Goal: Task Accomplishment & Management: Manage account settings

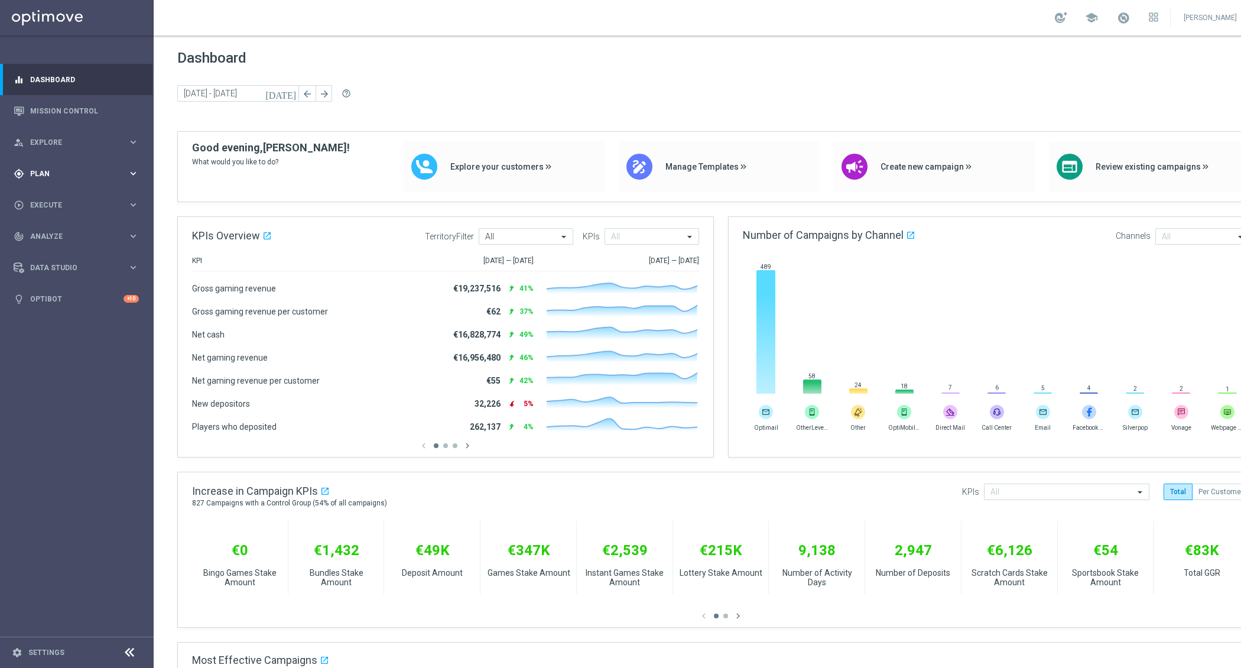
click at [133, 177] on icon "keyboard_arrow_right" at bounding box center [133, 173] width 11 height 11
click at [74, 200] on link "Target Groups" at bounding box center [77, 197] width 92 height 9
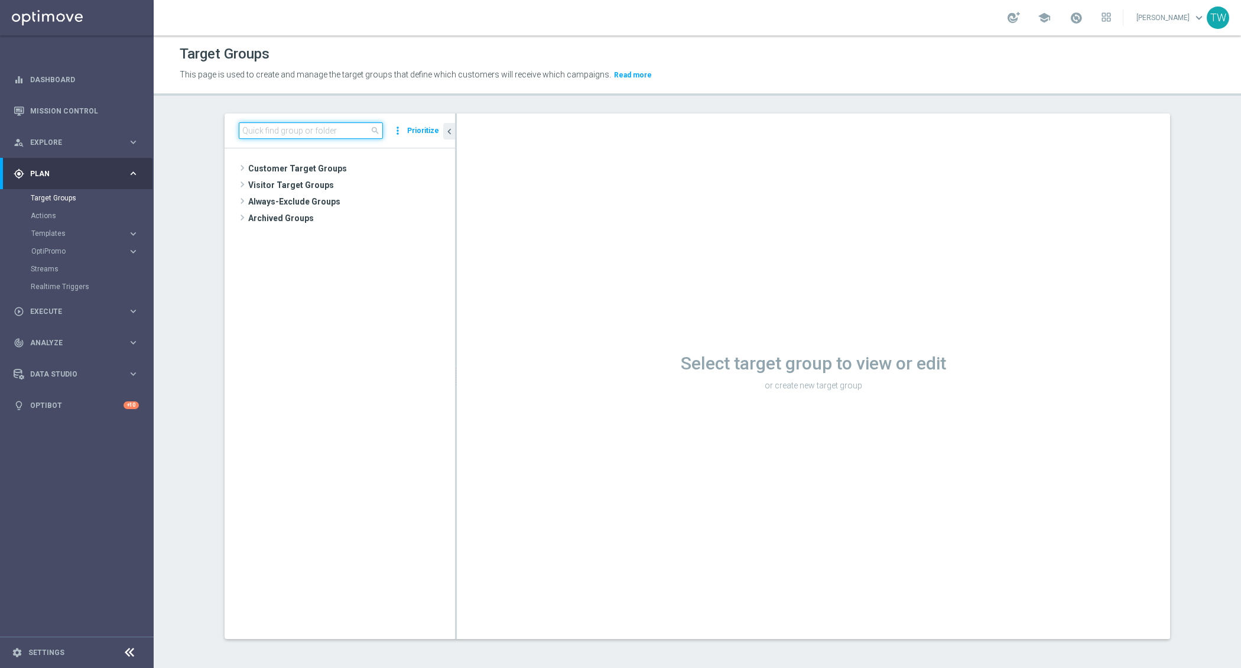
click at [300, 132] on input at bounding box center [311, 130] width 144 height 17
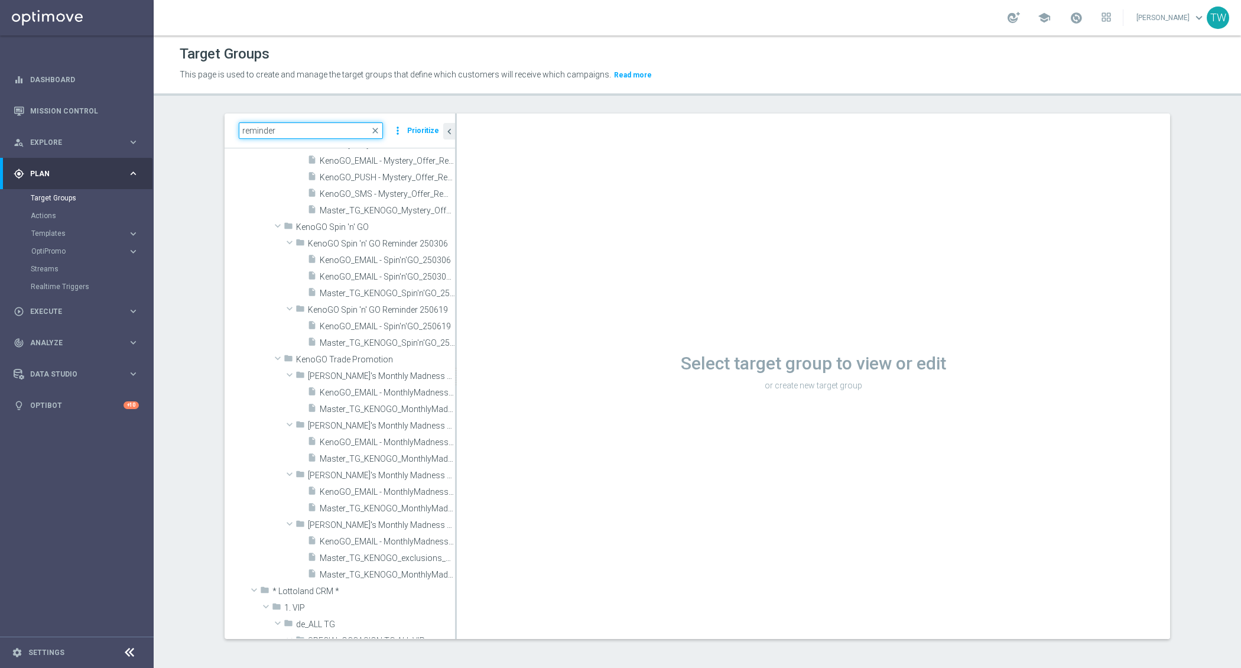
scroll to position [2872, 0]
type input "reminder"
click at [382, 338] on span "Master_TG_KENOGO_Spin'n'GO_250619" at bounding box center [374, 342] width 109 height 10
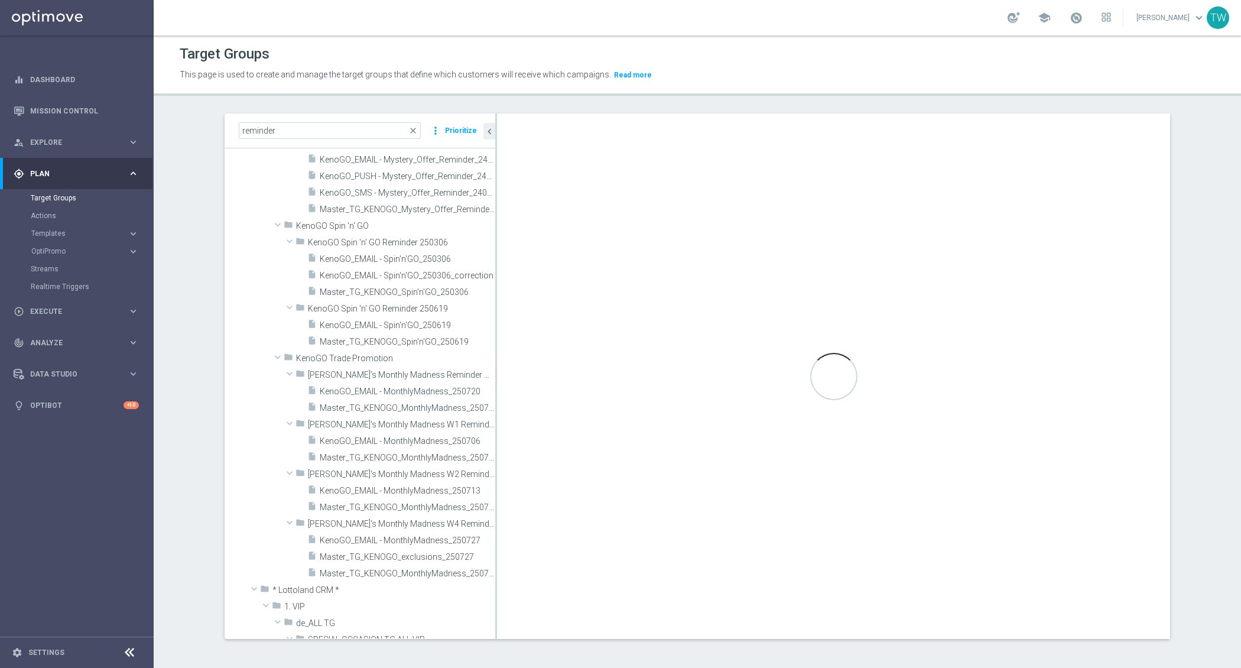
drag, startPoint x: 455, startPoint y: 358, endPoint x: 497, endPoint y: 363, distance: 41.6
click at [496, 363] on div at bounding box center [496, 377] width 2 height 526
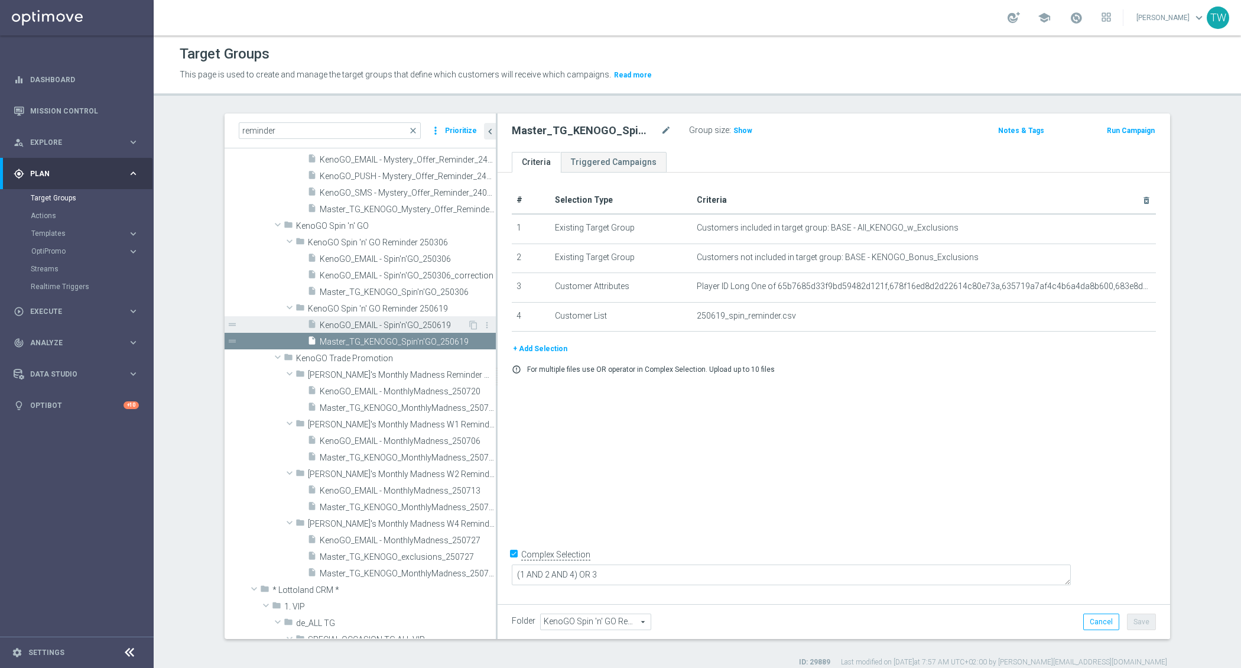
click at [396, 323] on span "KenoGO_EMAIL - Spin'n'GO_250619" at bounding box center [394, 325] width 148 height 10
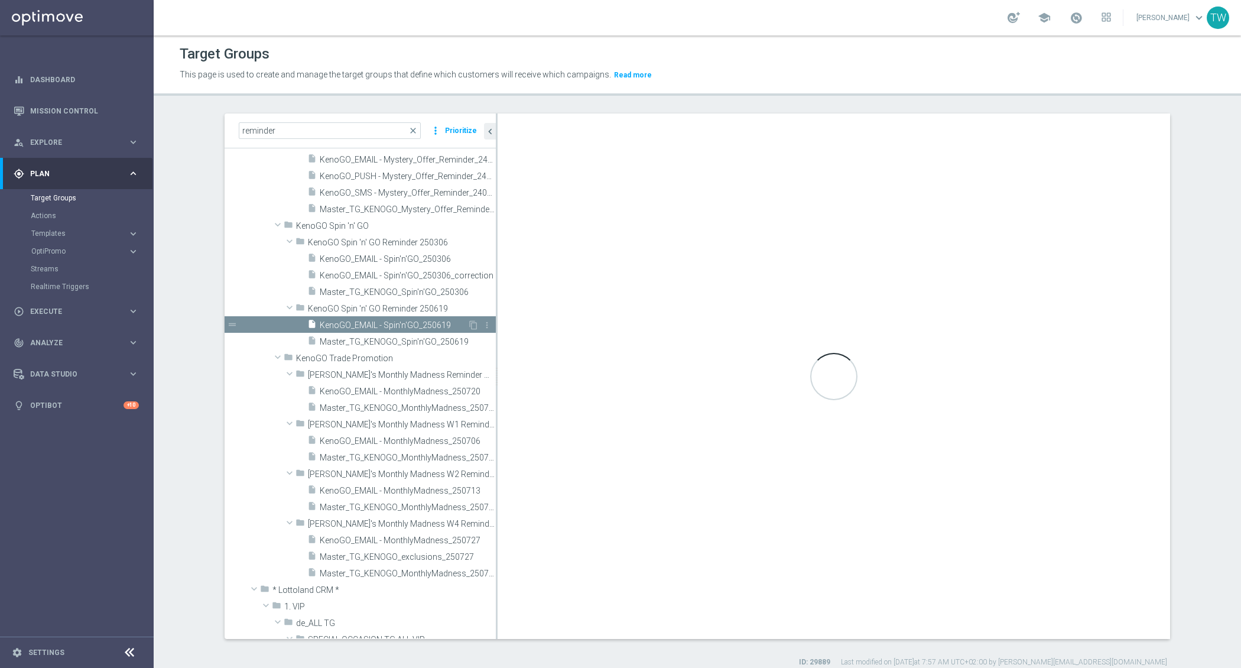
checkbox input "false"
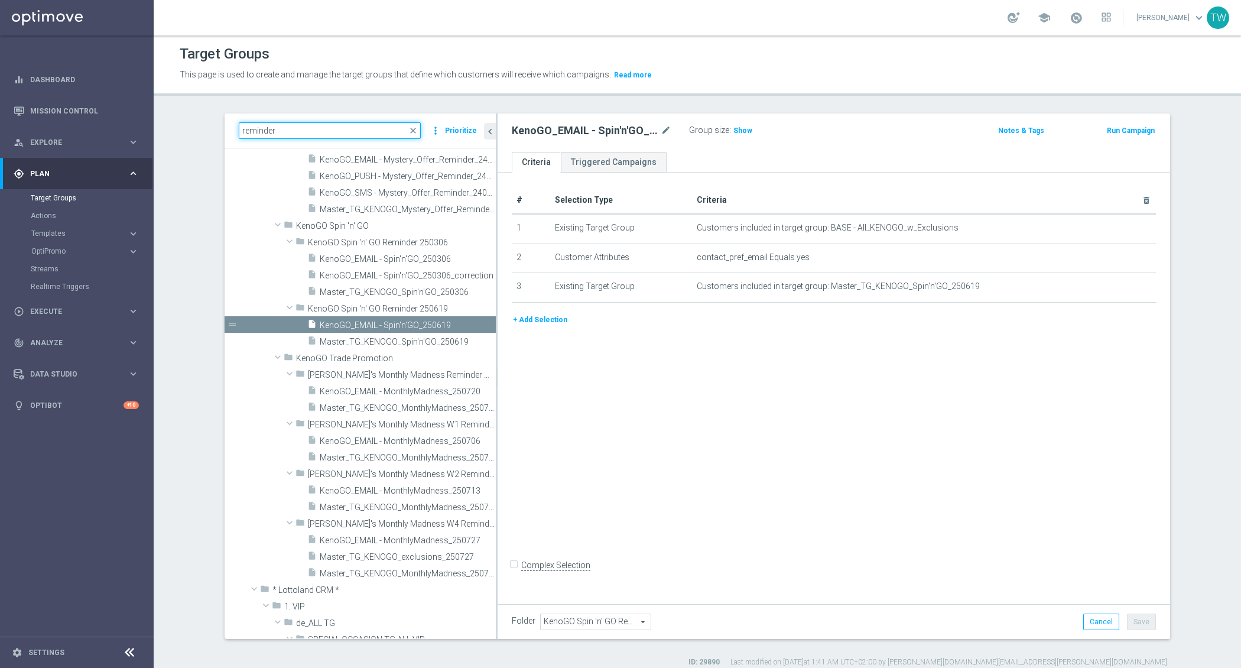
click at [309, 127] on input "reminder" at bounding box center [330, 130] width 182 height 17
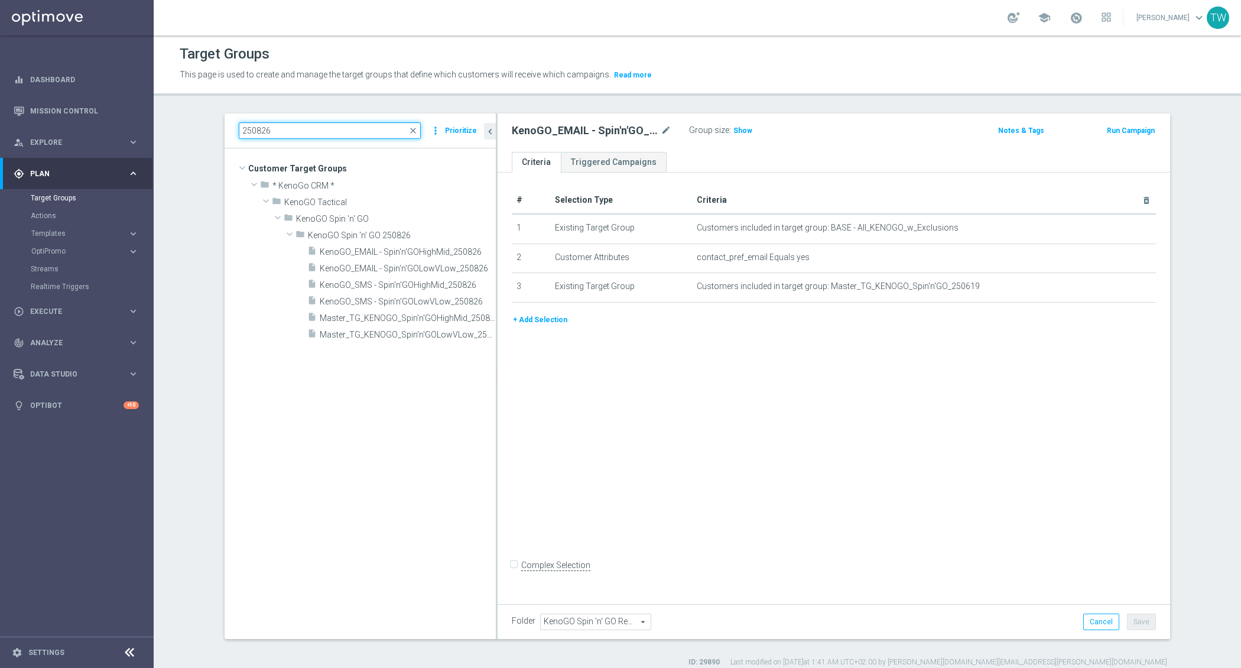
type input "250826"
click at [398, 343] on tree-viewport "Customer Target Groups library_add create_new_folder folder" at bounding box center [360, 393] width 271 height 490
click at [388, 336] on span "Master_TG_KENOGO_Spin'n'GOLowVLow_250826" at bounding box center [395, 335] width 150 height 10
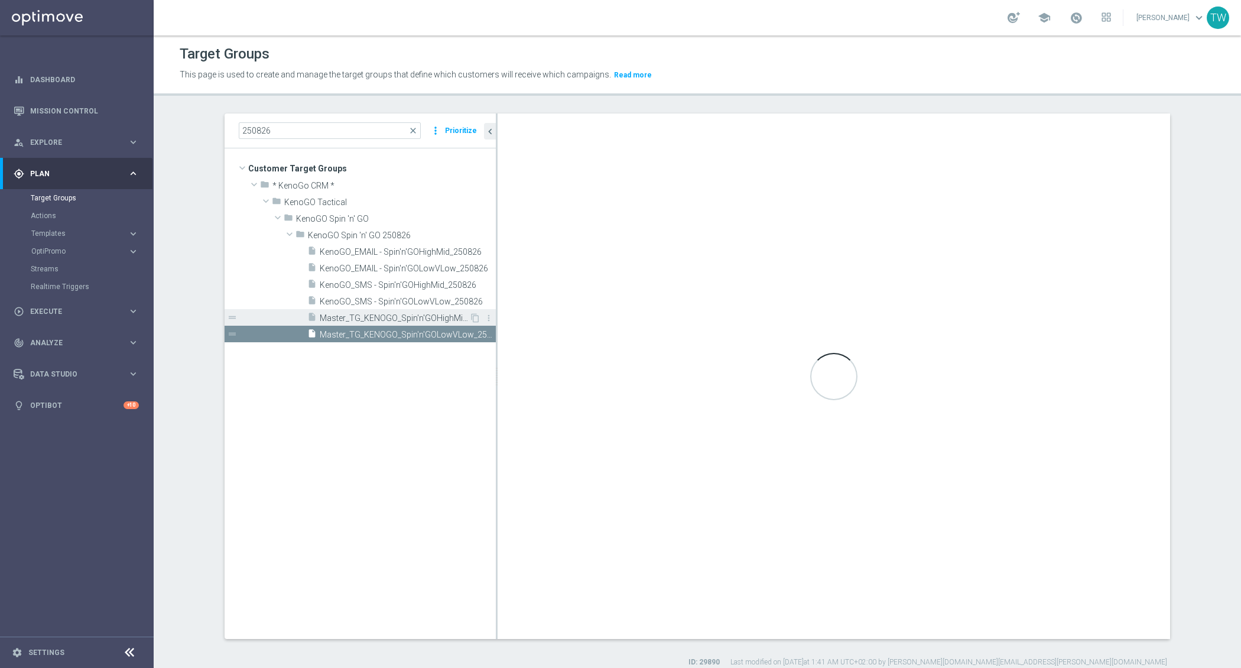
checkbox input "true"
type input "KenoGO Spin 'n' GO 250826"
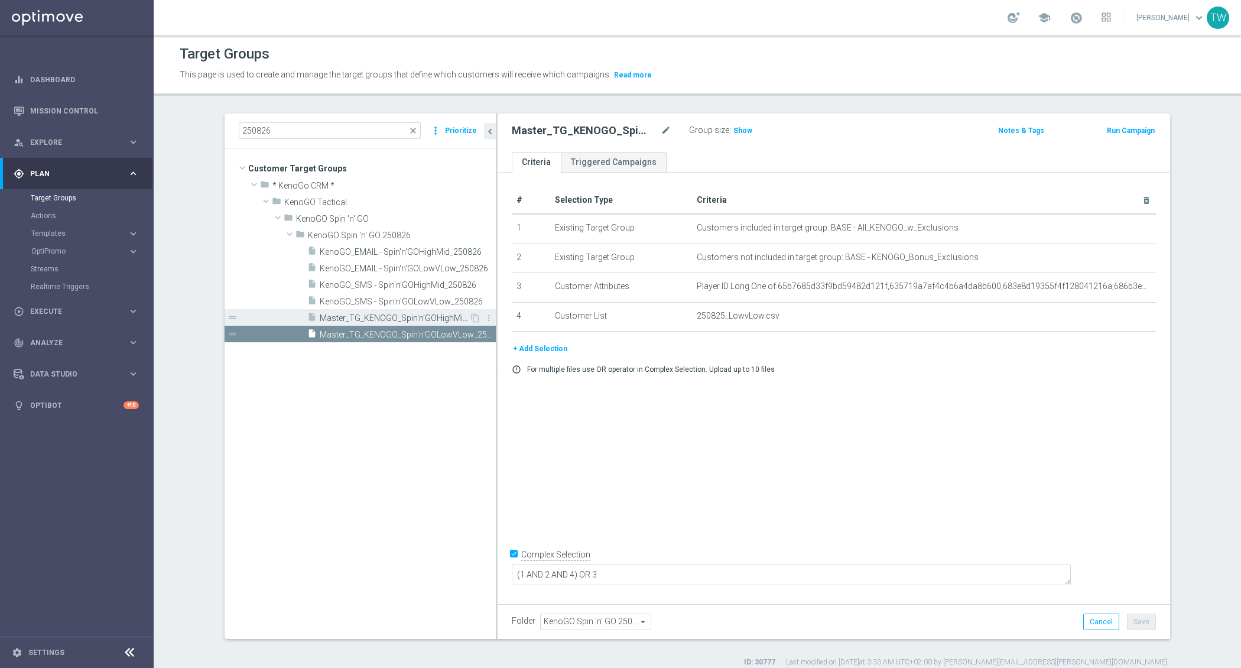
click at [364, 316] on span "Master_TG_KENOGO_Spin'n'GOHighMid_250826" at bounding box center [395, 318] width 150 height 10
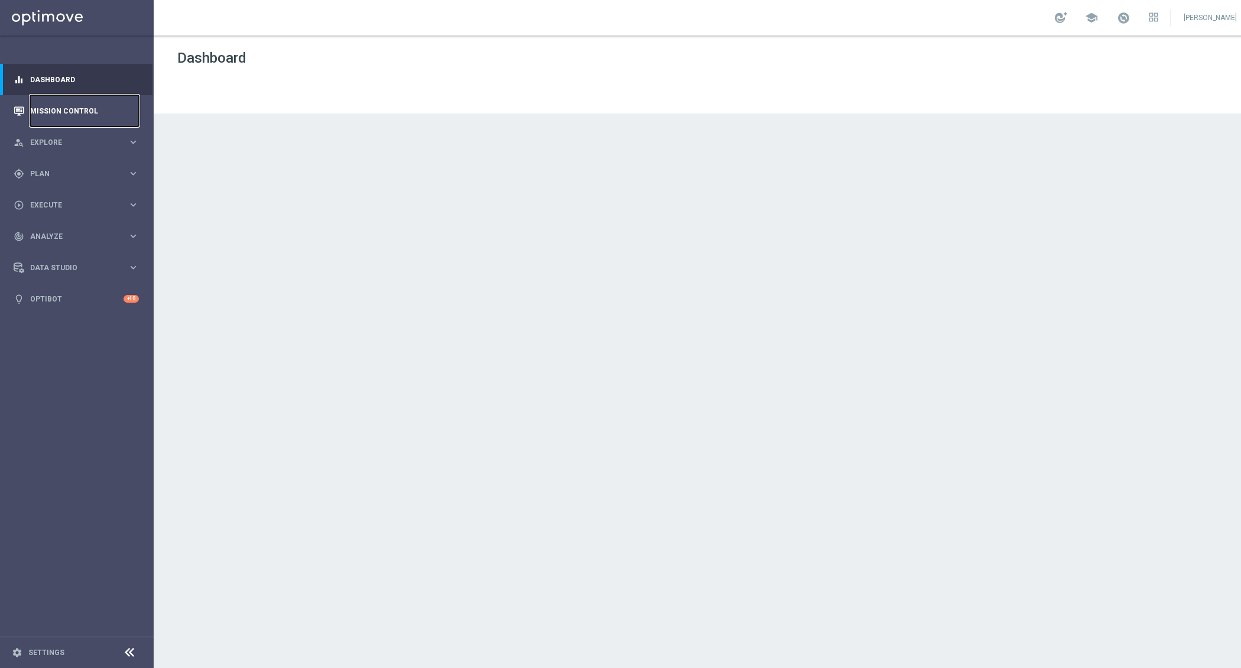
click at [121, 96] on link "Mission Control" at bounding box center [84, 110] width 109 height 31
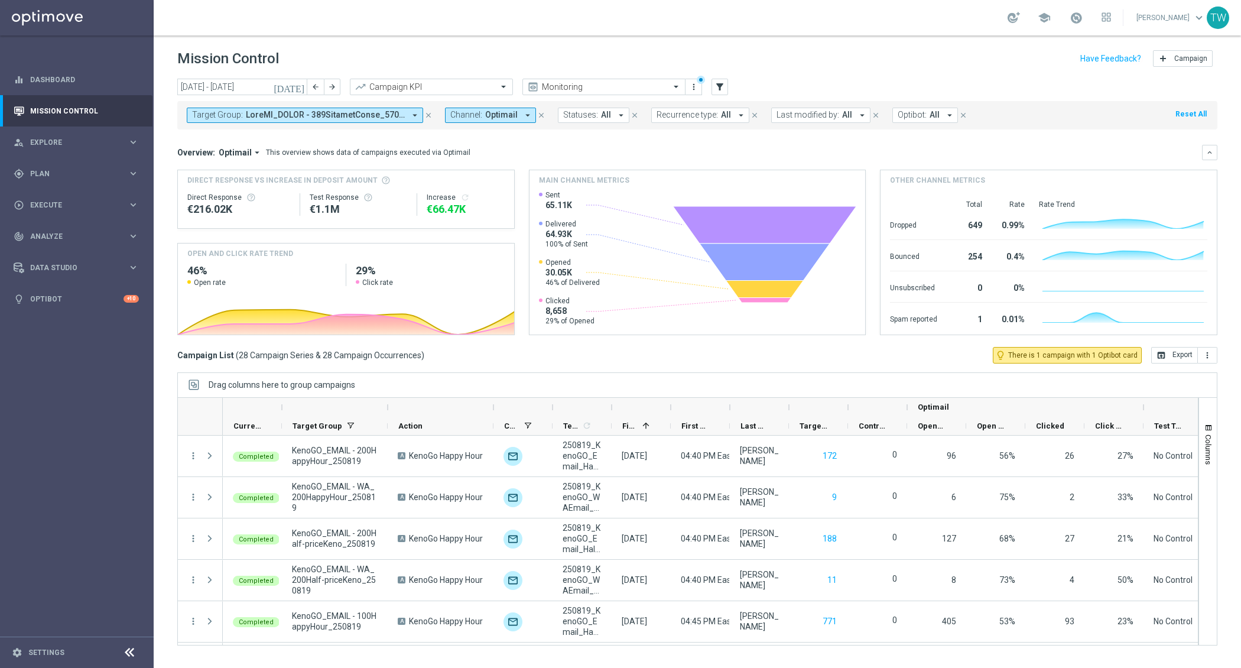
click at [417, 115] on icon "arrow_drop_down" at bounding box center [415, 115] width 11 height 11
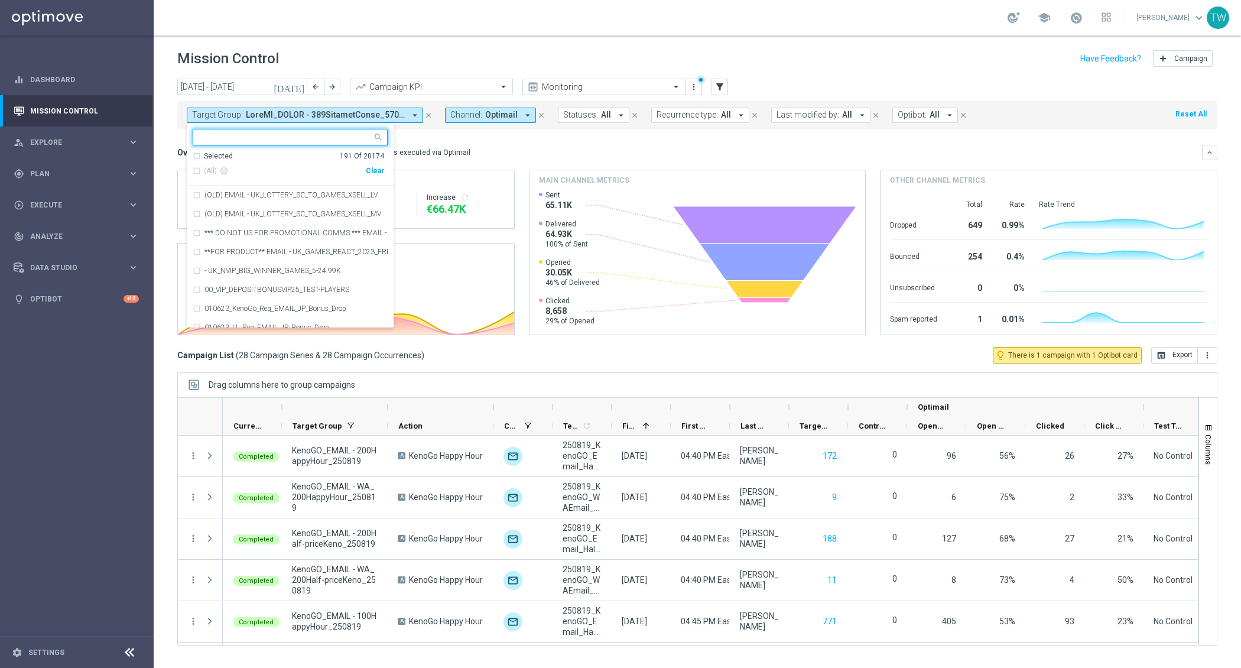
click at [0, 0] on div "Clear" at bounding box center [0, 0] width 0 height 0
click at [322, 134] on input "text" at bounding box center [285, 137] width 173 height 10
click at [227, 166] on span "(All Search Results)" at bounding box center [236, 171] width 65 height 10
type input "250826"
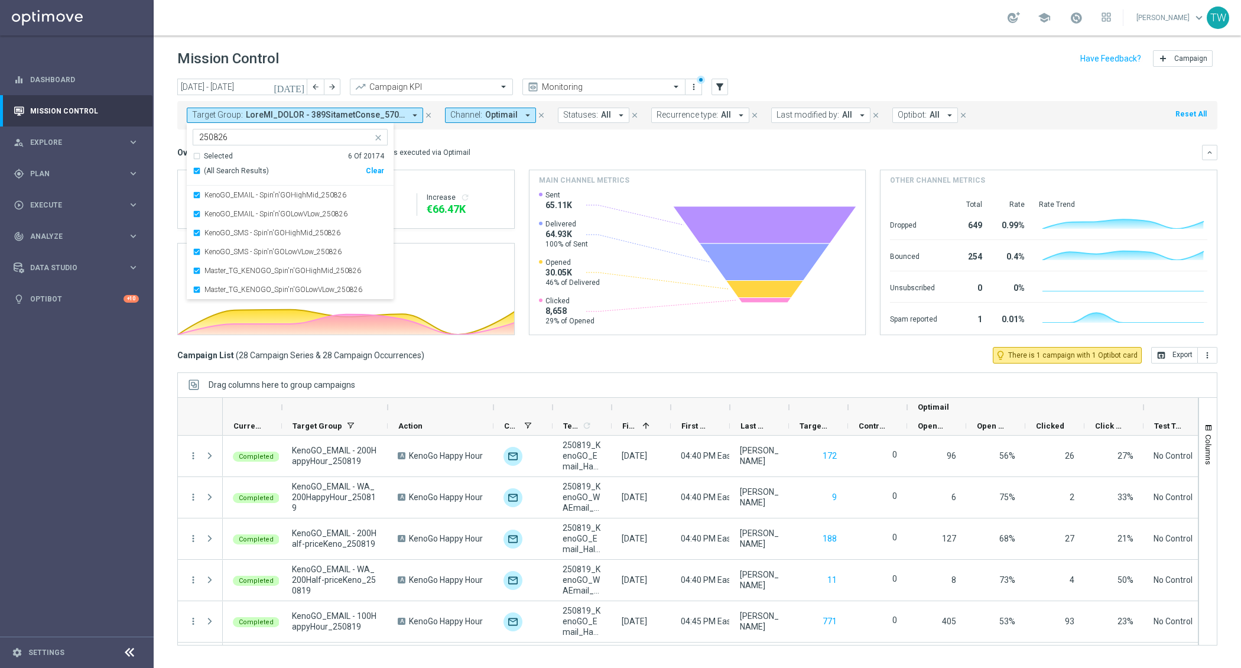
click at [436, 142] on mini-dashboard "Overview: Optimail arrow_drop_down This overview shows data of campaigns execut…" at bounding box center [697, 238] width 1040 height 218
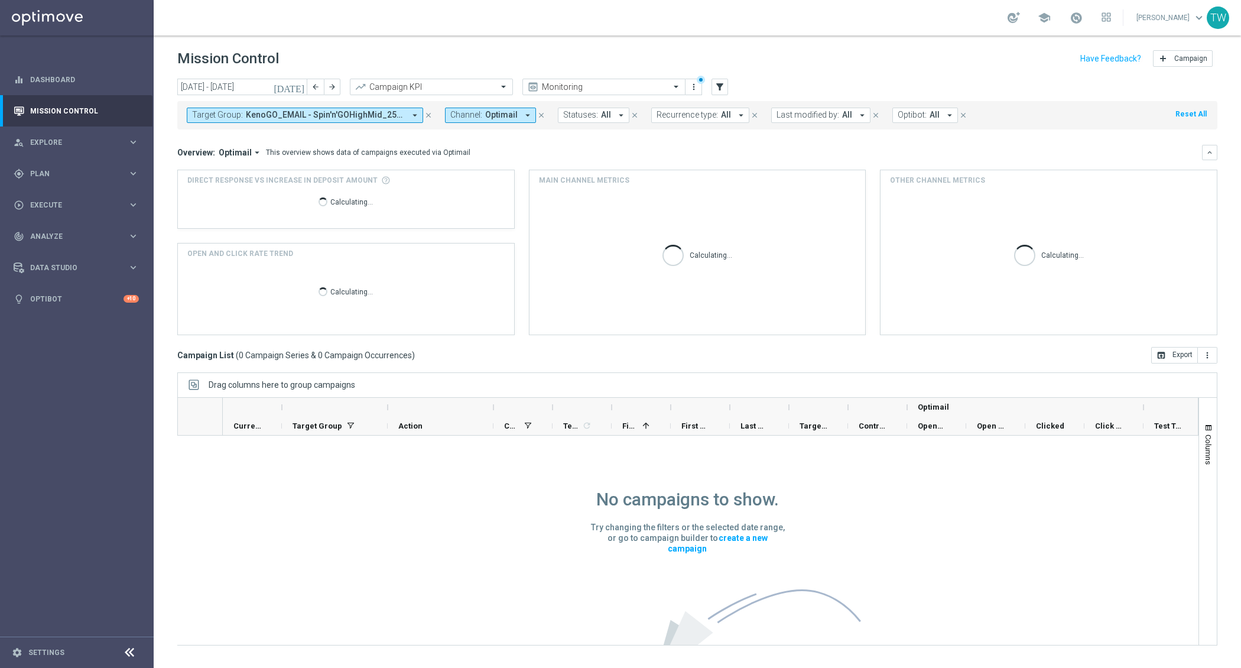
click at [540, 114] on icon "close" at bounding box center [541, 115] width 8 height 8
click at [301, 111] on span "KenoGO_EMAIL - Spin'n'GOHighMid_250826, KenoGO_EMAIL - Spin'n'GOLowVLow_250826,…" at bounding box center [325, 115] width 159 height 10
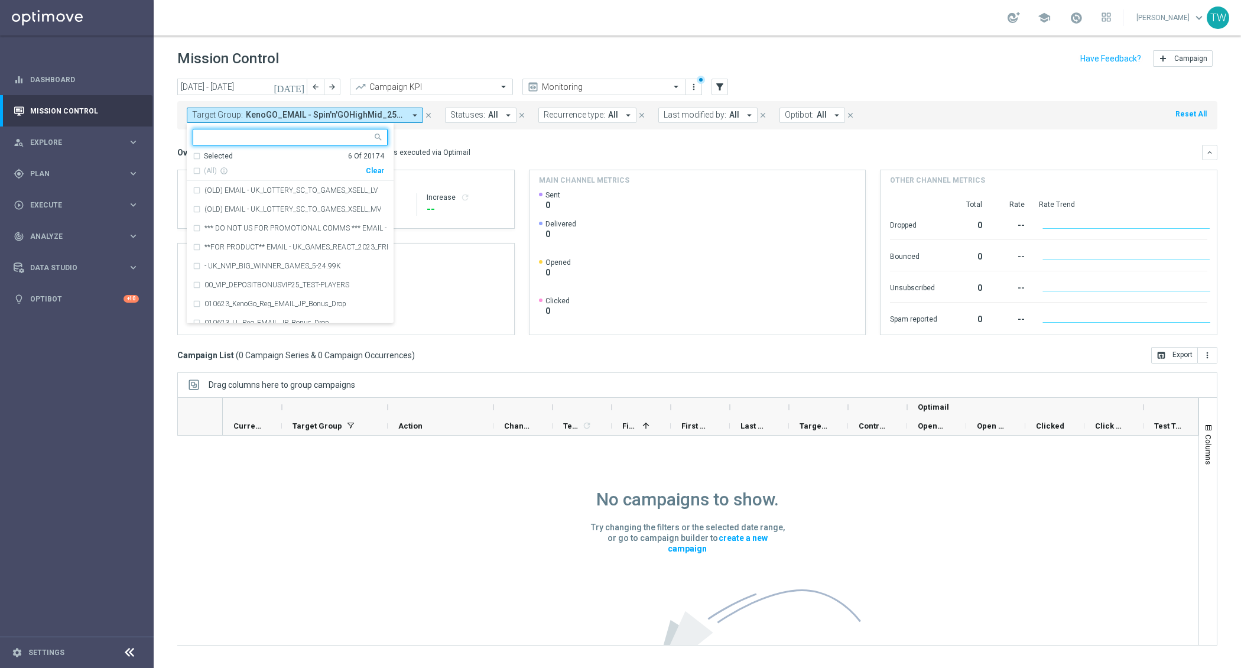
click at [299, 86] on icon "[DATE]" at bounding box center [290, 87] width 32 height 11
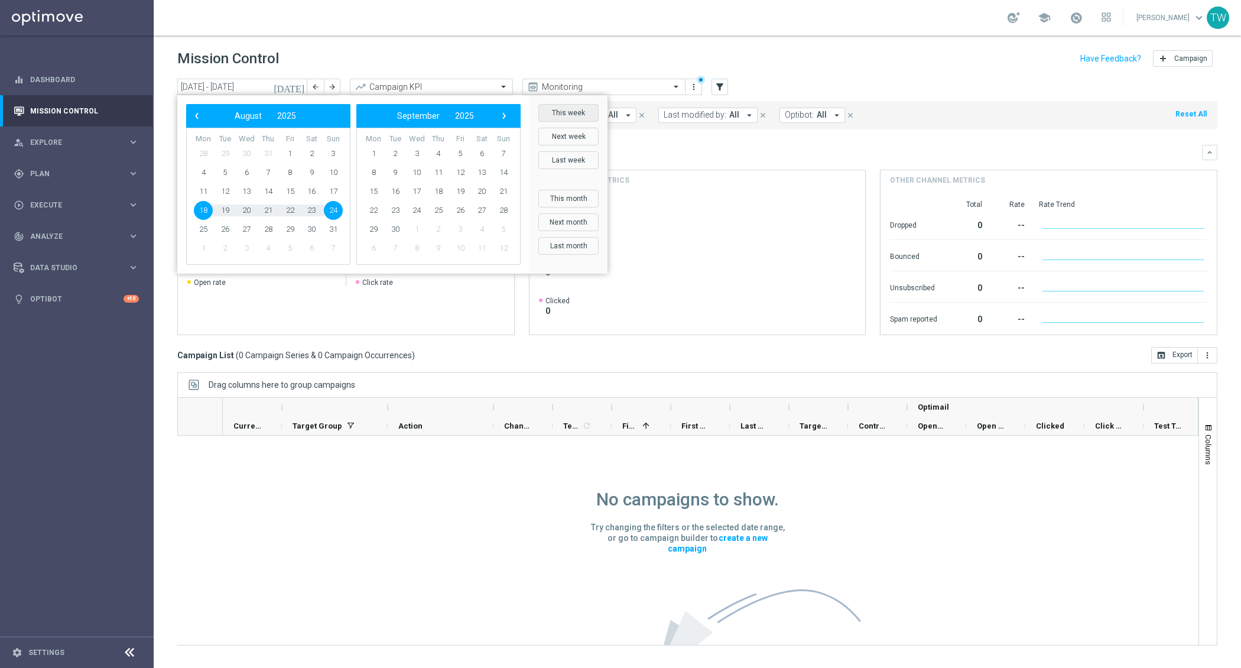
click at [549, 116] on button "This week" at bounding box center [569, 113] width 60 height 18
type input "[DATE] - [DATE]"
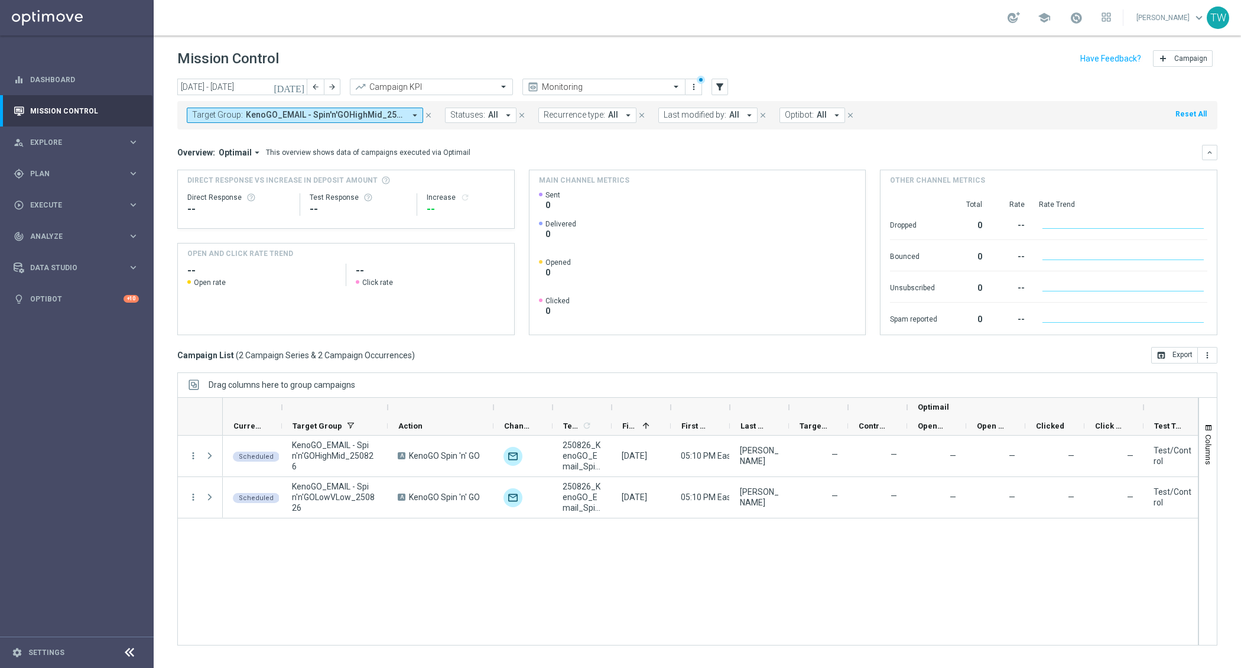
click at [610, 406] on div at bounding box center [611, 407] width 5 height 19
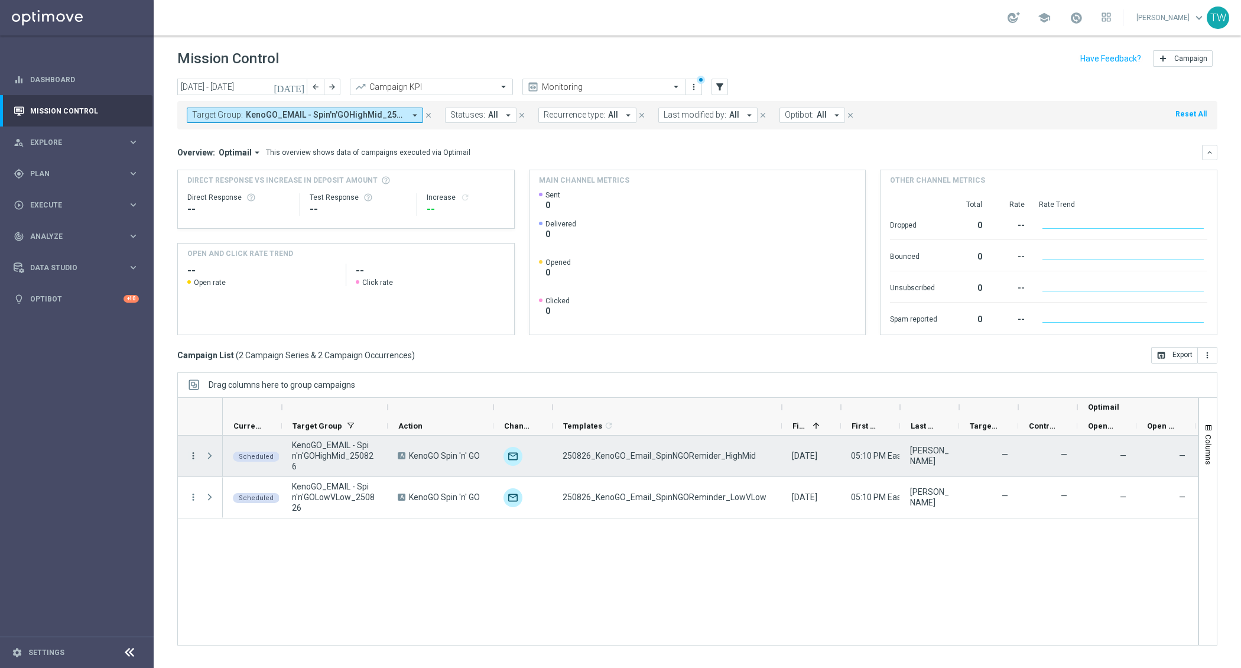
click at [194, 455] on icon "more_vert" at bounding box center [193, 455] width 11 height 11
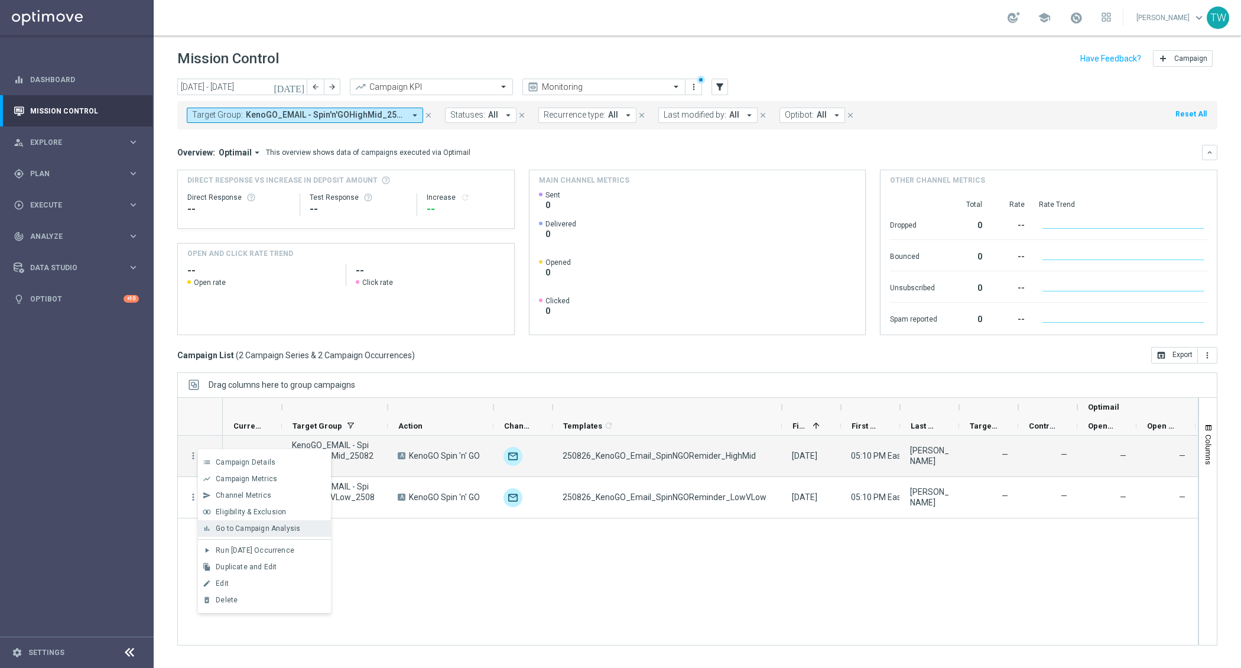
click at [275, 534] on div "bar_chart Go to Campaign Analysis" at bounding box center [264, 528] width 133 height 17
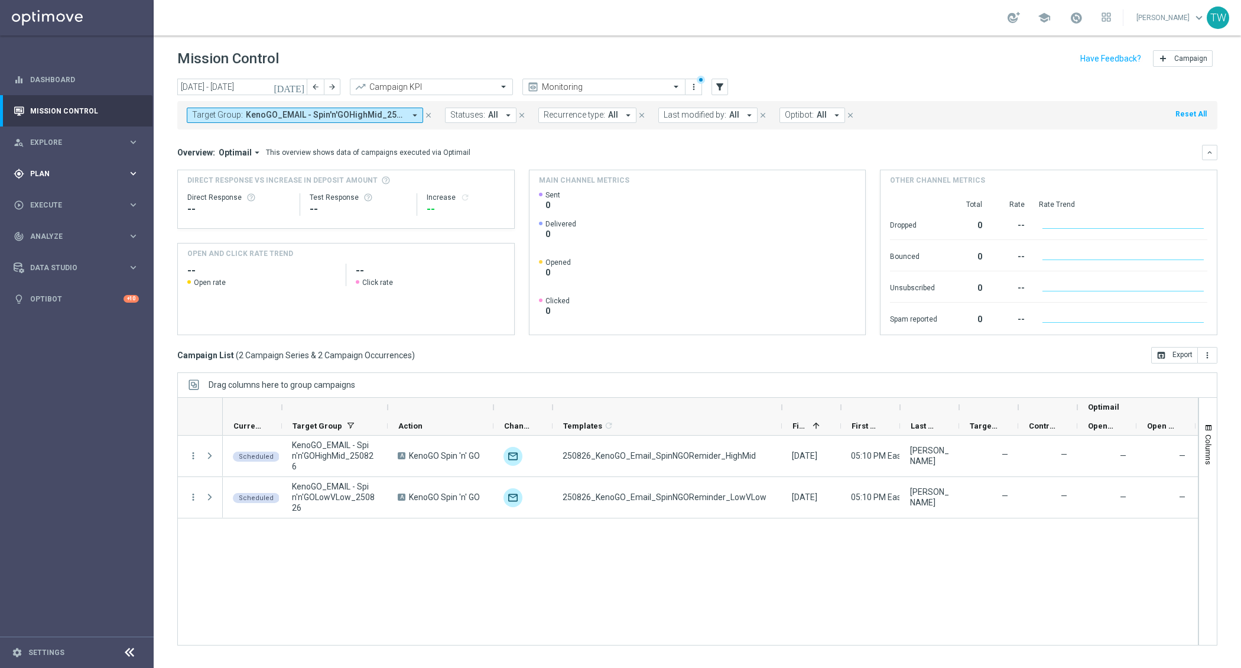
click at [81, 179] on div "gps_fixed Plan keyboard_arrow_right" at bounding box center [76, 173] width 153 height 31
click at [57, 232] on span "Templates" at bounding box center [73, 233] width 85 height 7
click at [56, 247] on link "Optimail" at bounding box center [80, 251] width 86 height 9
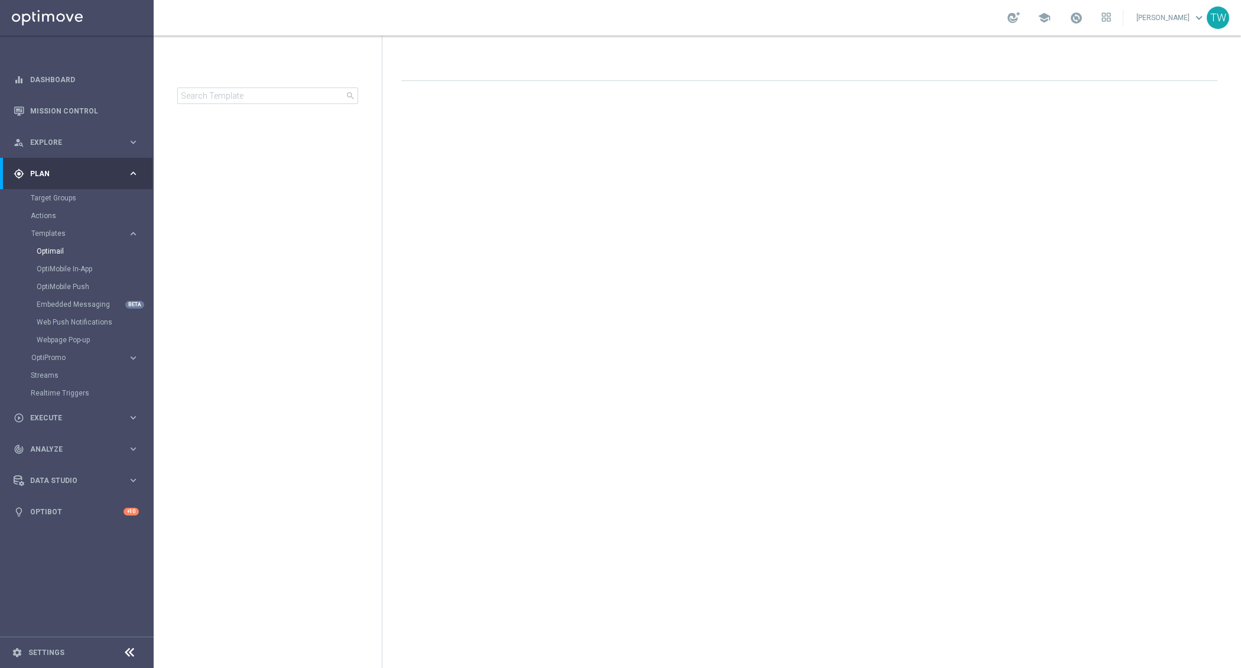
click at [1104, 20] on div "school" at bounding box center [1059, 18] width 103 height 20
click at [1083, 20] on span at bounding box center [1076, 17] width 13 height 13
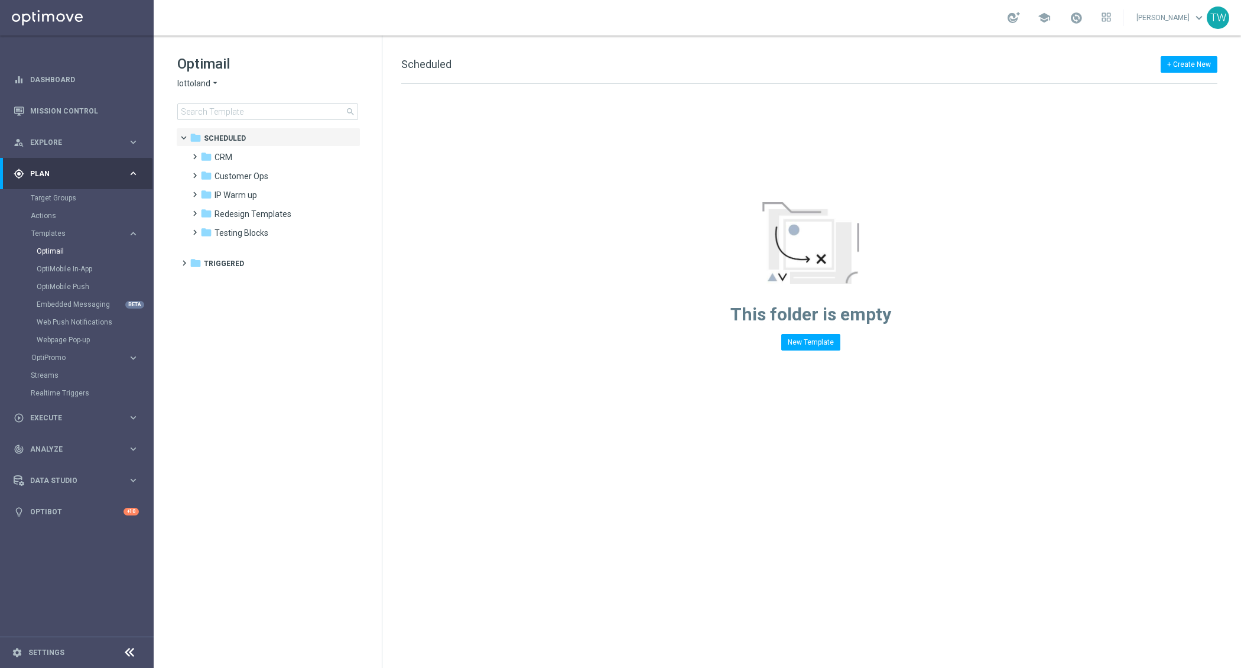
click at [197, 82] on span "lottoland" at bounding box center [193, 83] width 33 height 11
click at [0, 0] on span "KenoGO" at bounding box center [0, 0] width 0 height 0
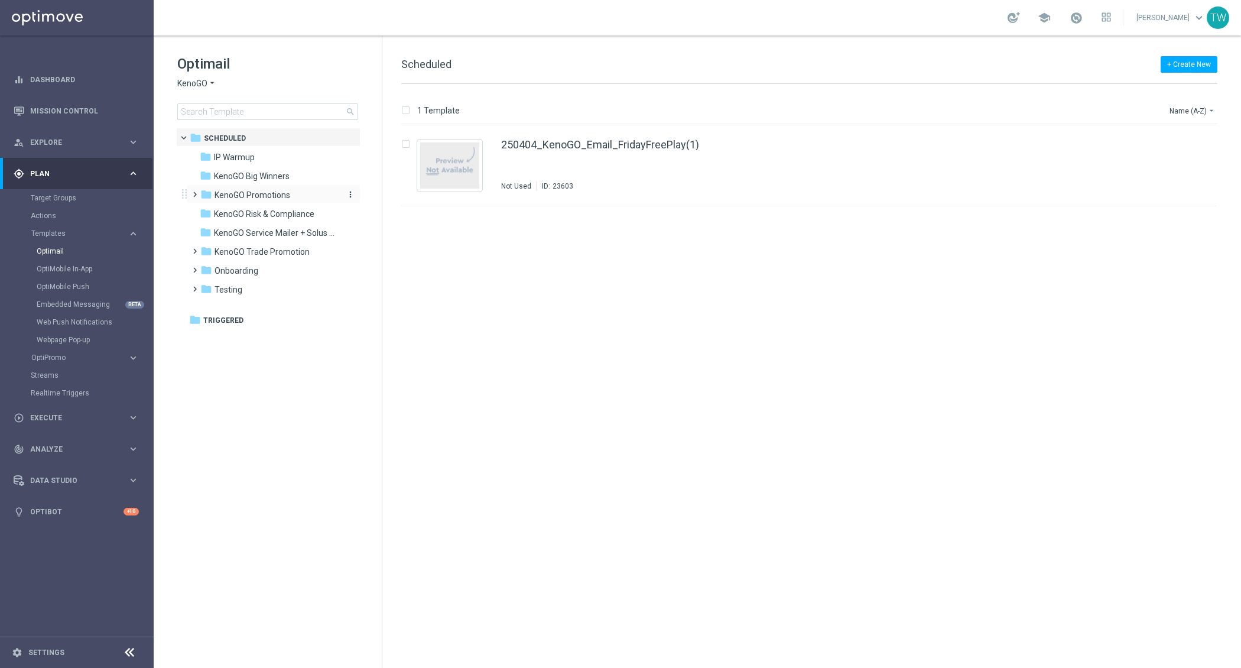
click at [228, 190] on span "KenoGO Promotions" at bounding box center [253, 195] width 76 height 11
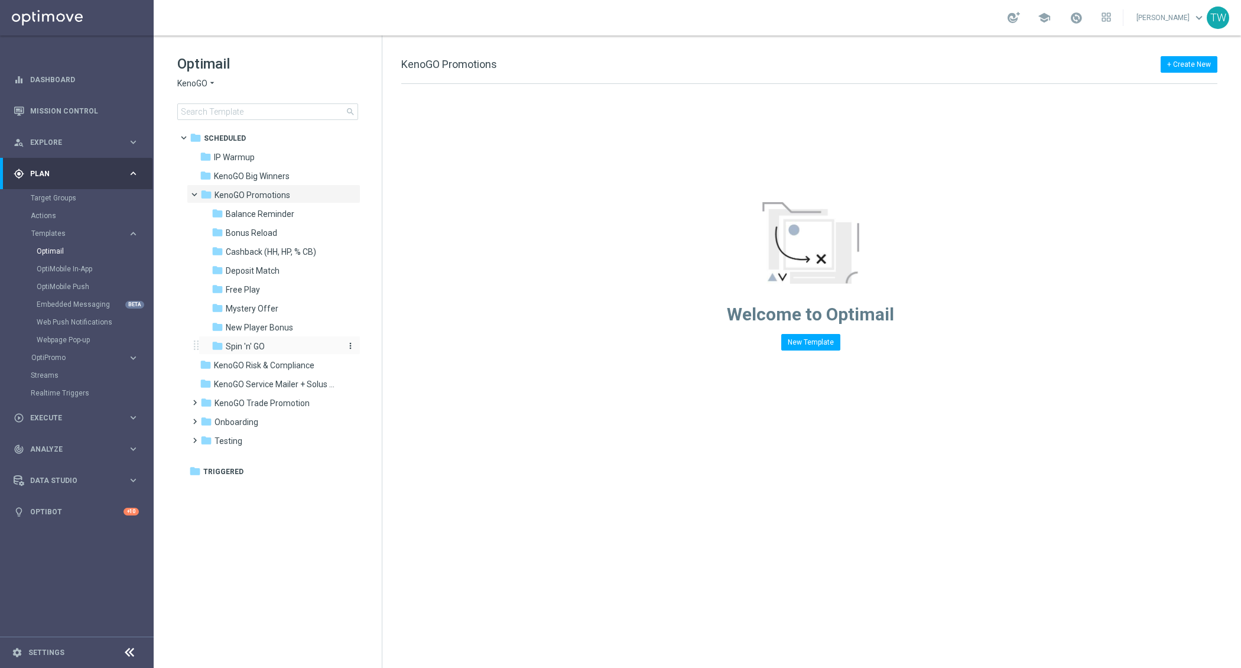
click at [284, 340] on div "folder Spin 'n' GO" at bounding box center [275, 347] width 126 height 14
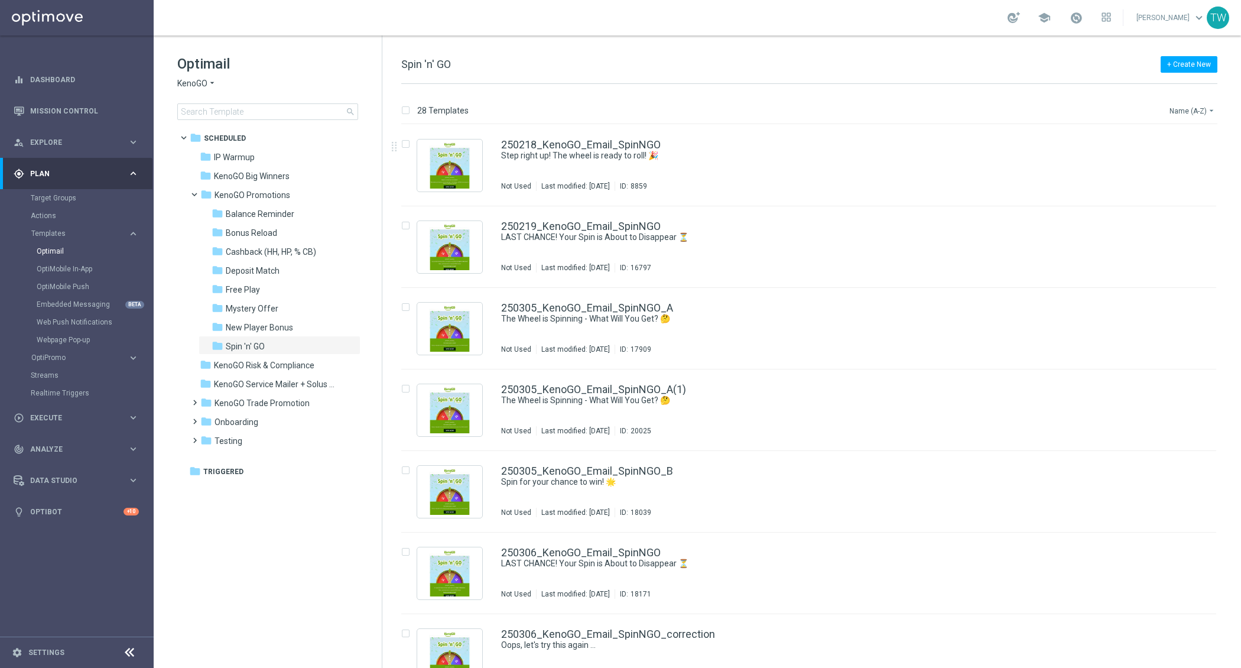
click at [1175, 105] on button "Name (A-Z) arrow_drop_down" at bounding box center [1193, 110] width 49 height 14
click at [1173, 167] on span "Date Modified (Newest)" at bounding box center [1172, 163] width 79 height 8
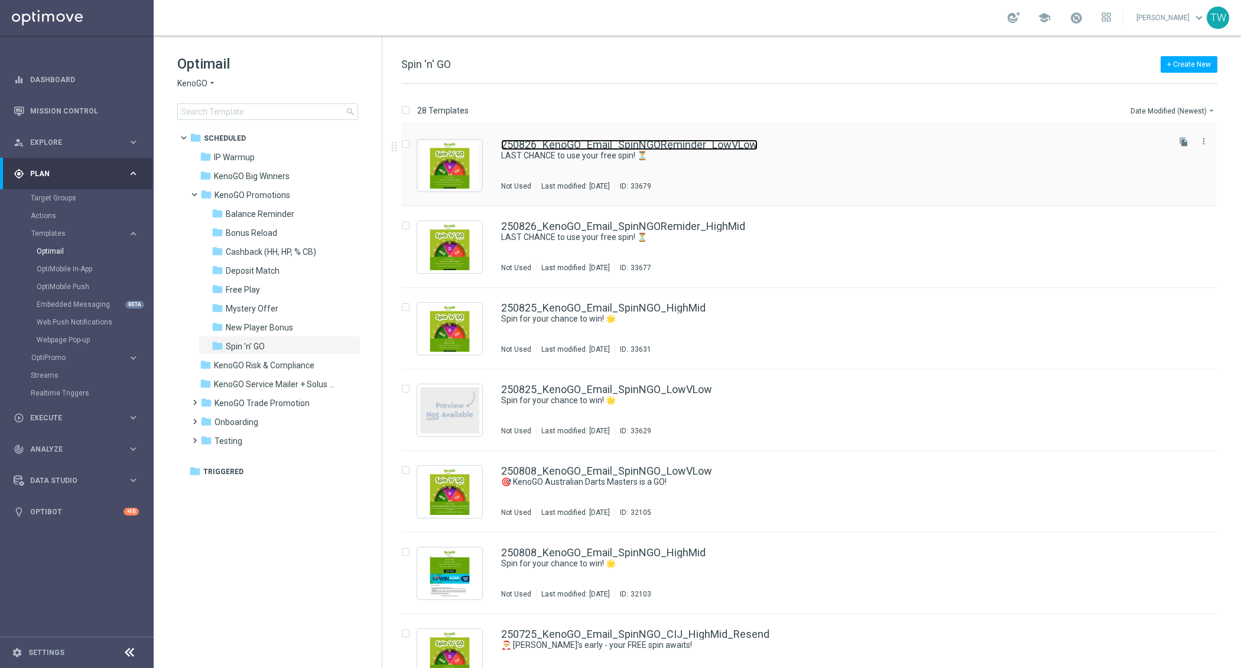
click at [681, 144] on link "250826_KenoGO_Email_SpinNGOReminder_LowVLow" at bounding box center [629, 145] width 257 height 11
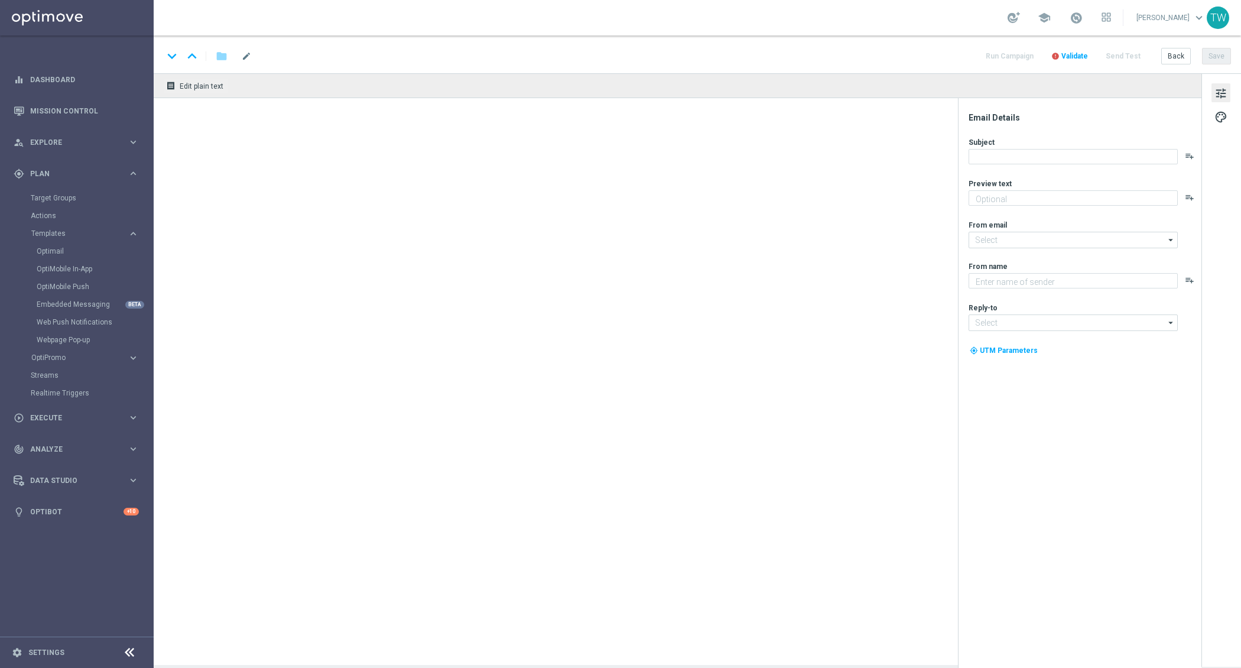
type textarea "Give it a whirl and see what's yours!"
type input "mail@crm.kenogo.com.au"
type textarea "KenoGO"
type input "support@kenogo.com.au"
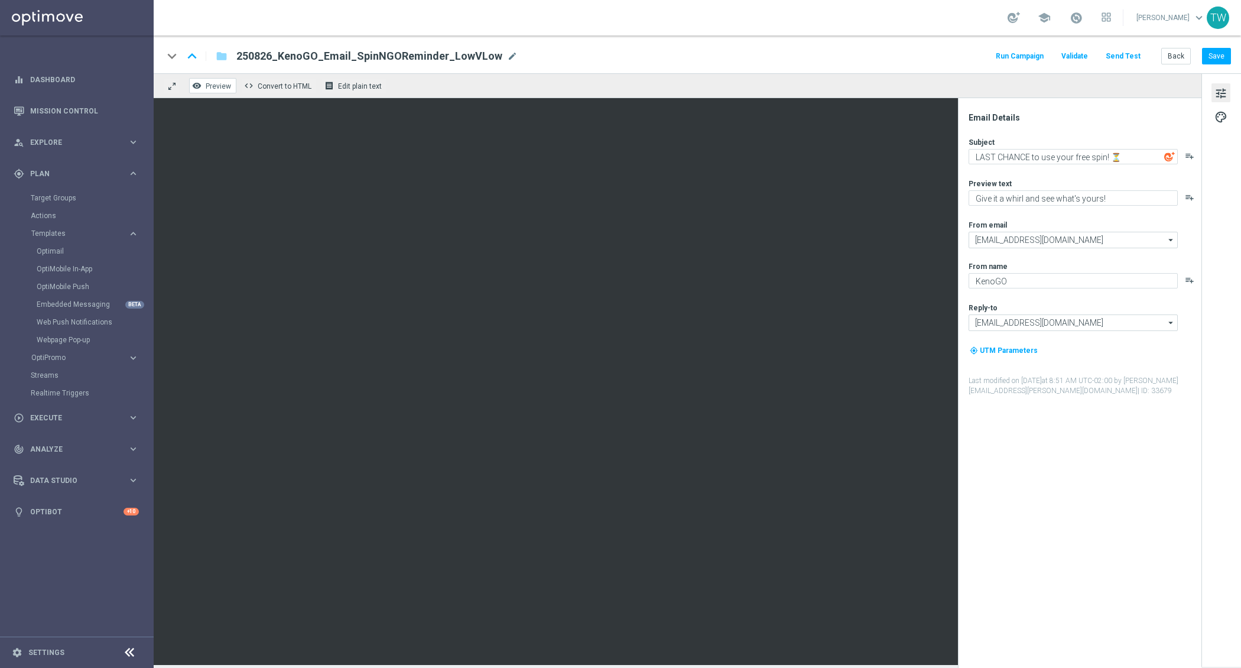
click at [207, 82] on span "Preview" at bounding box center [218, 86] width 25 height 8
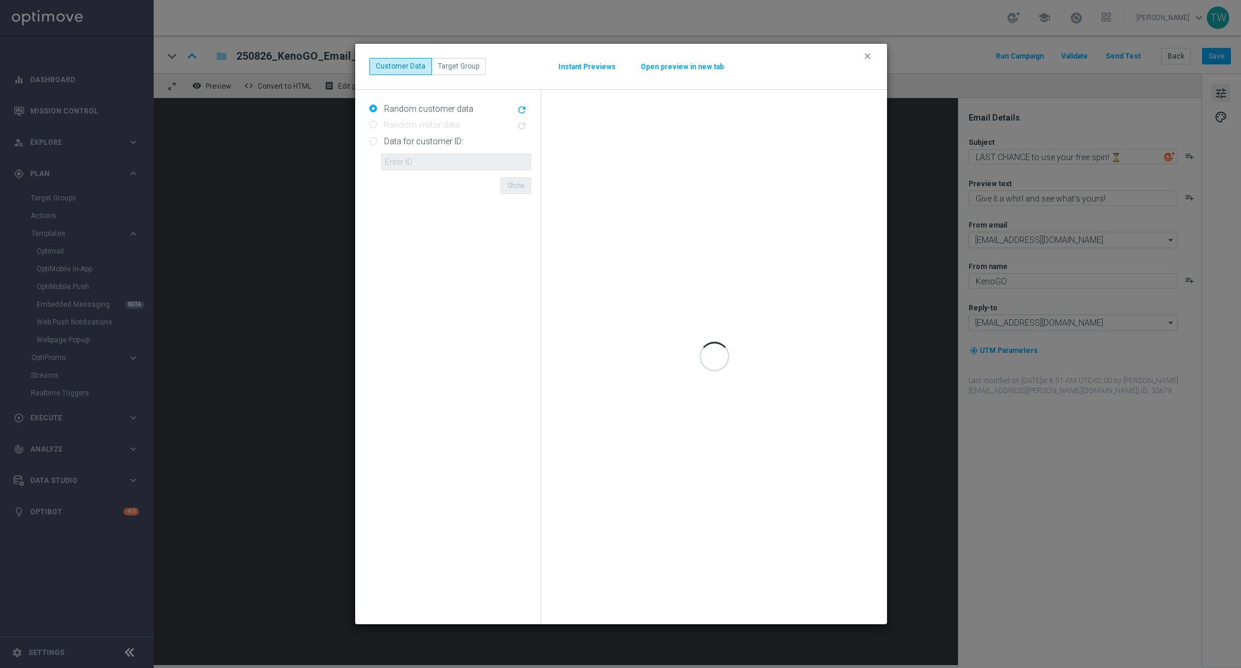
click at [702, 59] on div "clear Customer Data Target Group Instant Previews Open preview in new tab" at bounding box center [621, 66] width 504 height 17
click at [702, 68] on button "Open preview in new tab" at bounding box center [682, 66] width 85 height 9
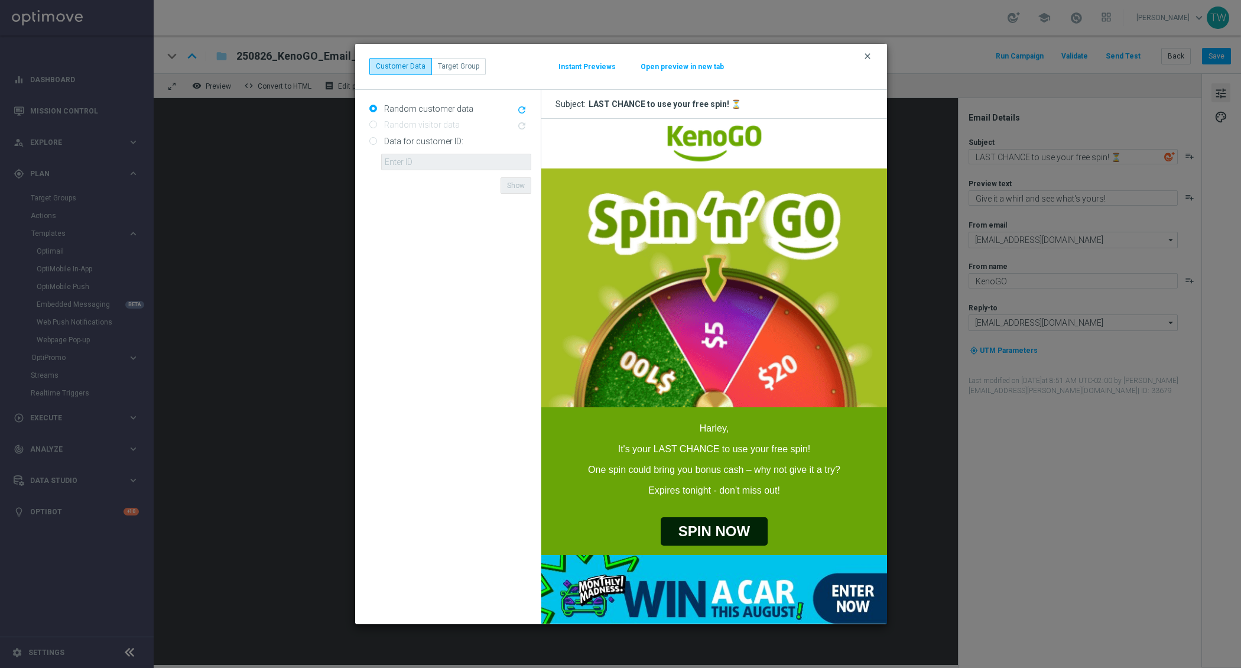
click at [864, 55] on icon "clear" at bounding box center [867, 55] width 9 height 9
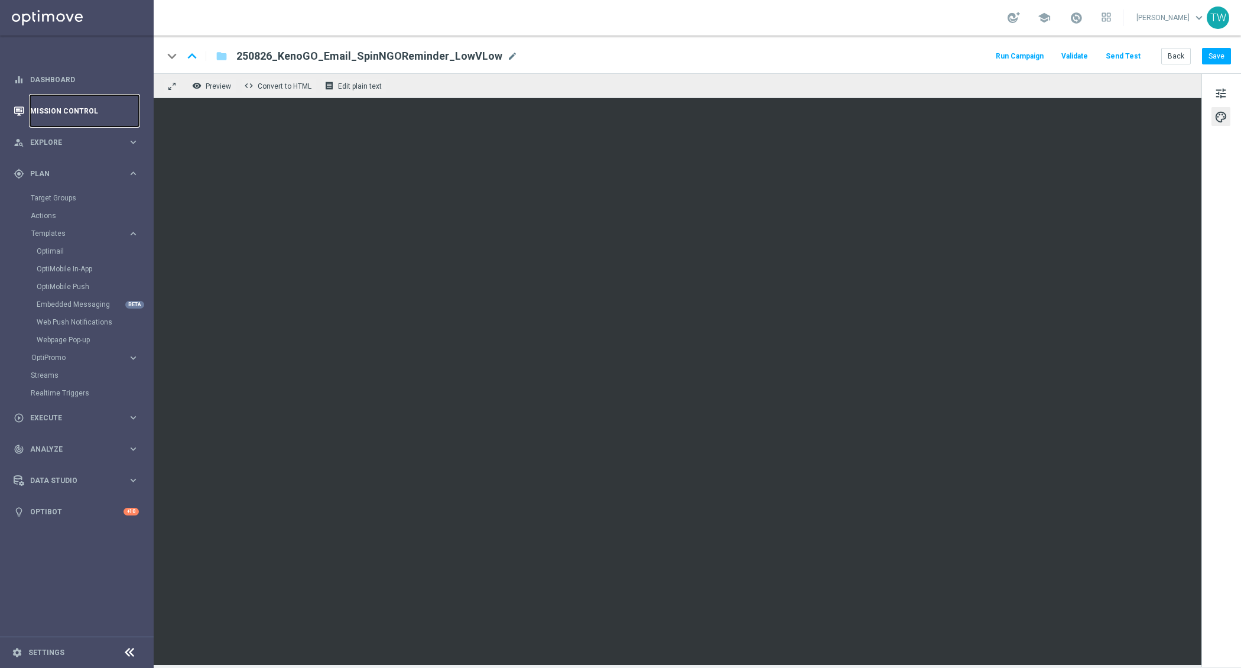
click at [79, 103] on link "Mission Control" at bounding box center [84, 110] width 109 height 31
